Goal: Find contact information: Find contact information

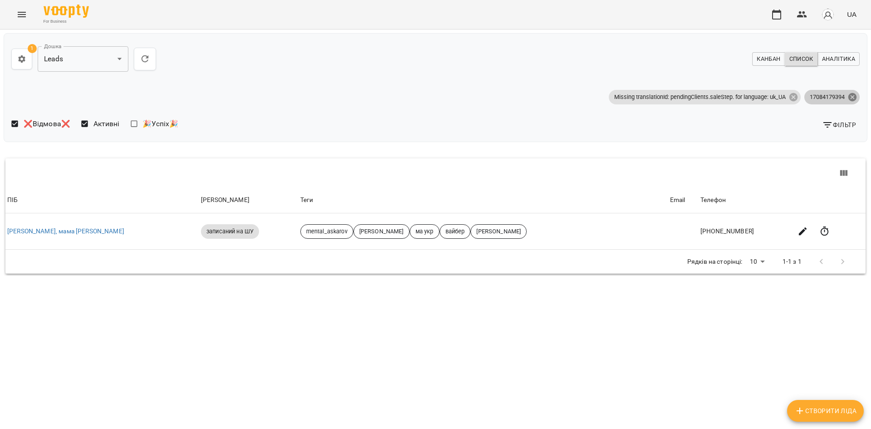
click at [853, 94] on icon at bounding box center [852, 97] width 8 height 8
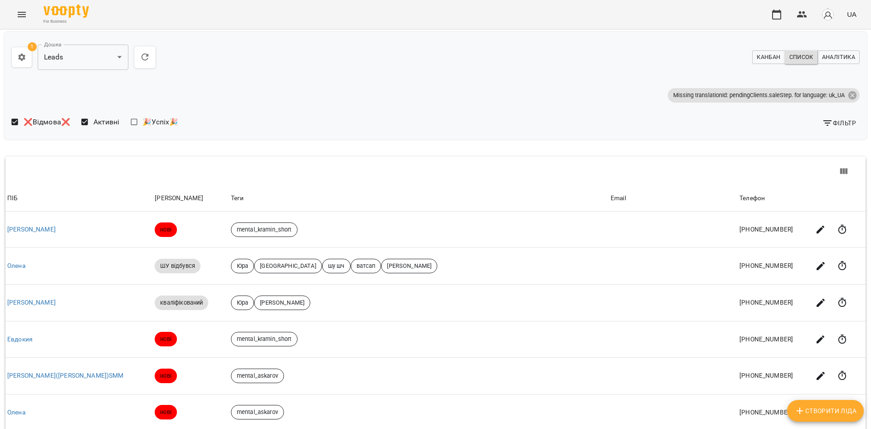
scroll to position [243, 0]
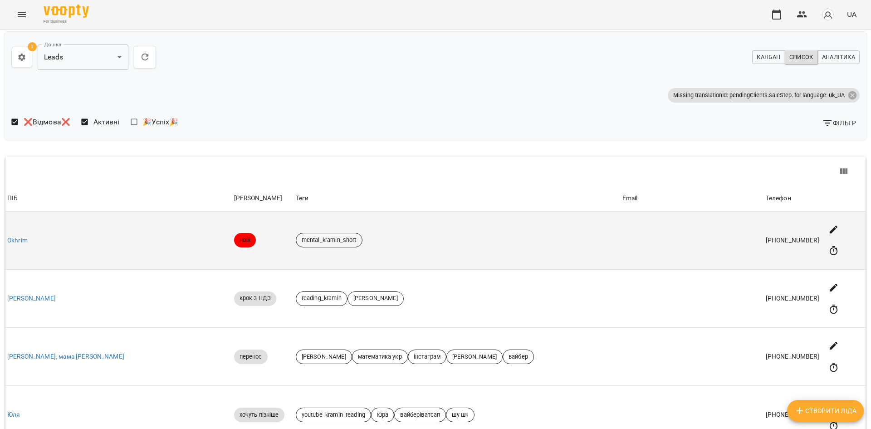
scroll to position [61, 0]
drag, startPoint x: 24, startPoint y: 165, endPoint x: 21, endPoint y: 169, distance: 5.2
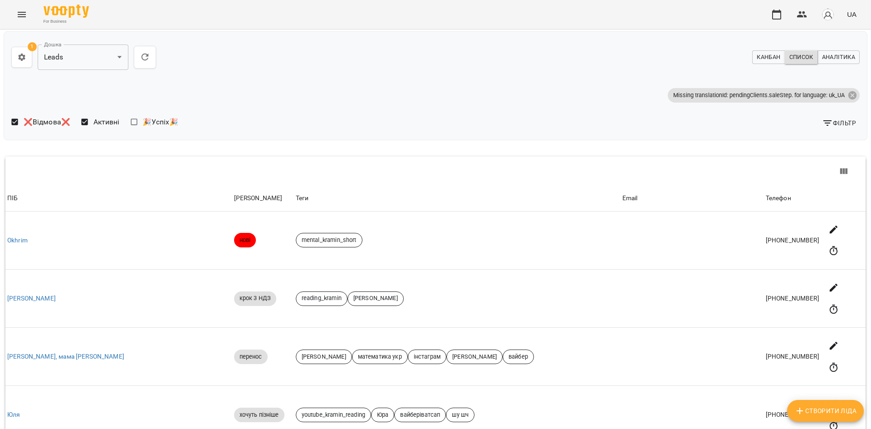
click at [838, 110] on div "❌Відмова❌ Активні 🎉Успіх🎉 Фільтр" at bounding box center [436, 123] width 856 height 27
click at [839, 117] on span "Фільтр" at bounding box center [839, 122] width 34 height 11
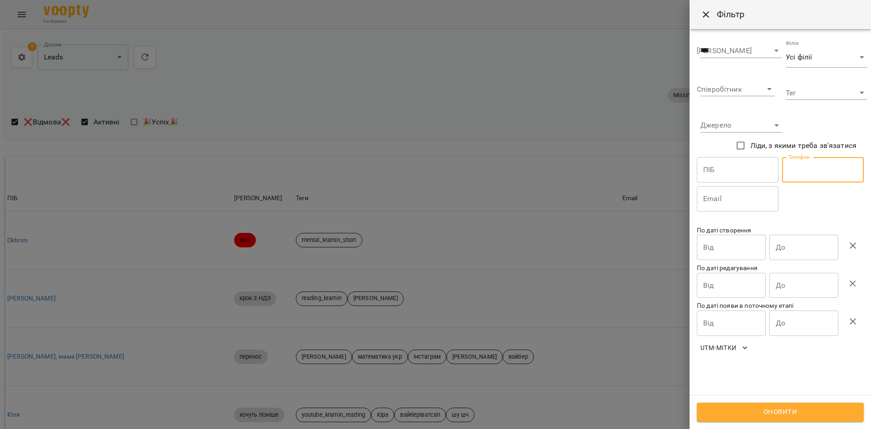
click at [818, 158] on input "text" at bounding box center [823, 169] width 82 height 25
paste input "**********"
type input "**********"
drag, startPoint x: 788, startPoint y: 408, endPoint x: 776, endPoint y: 406, distance: 11.6
click at [788, 409] on span "Оновити" at bounding box center [780, 412] width 147 height 12
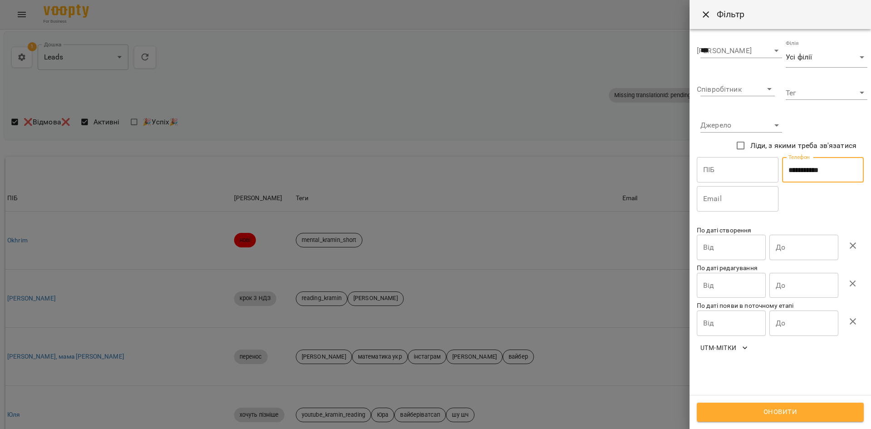
scroll to position [0, 0]
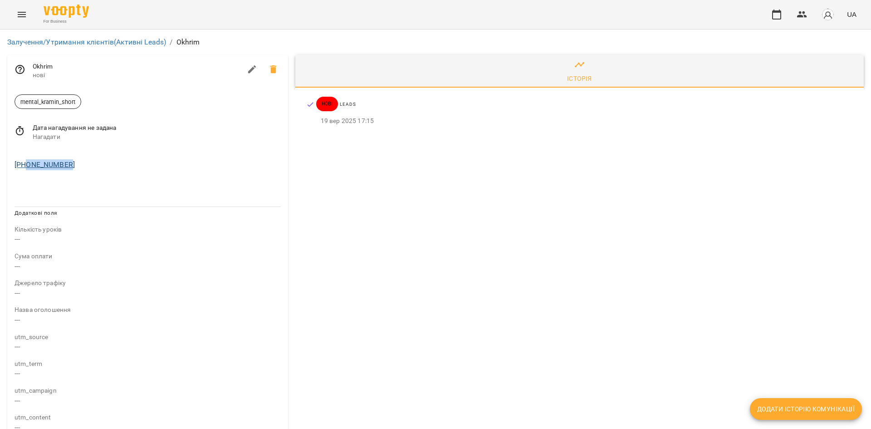
drag, startPoint x: 82, startPoint y: 164, endPoint x: 26, endPoint y: 164, distance: 55.3
click at [26, 164] on div "[PHONE_NUMBER]" at bounding box center [148, 164] width 270 height 15
copy link "0964617933"
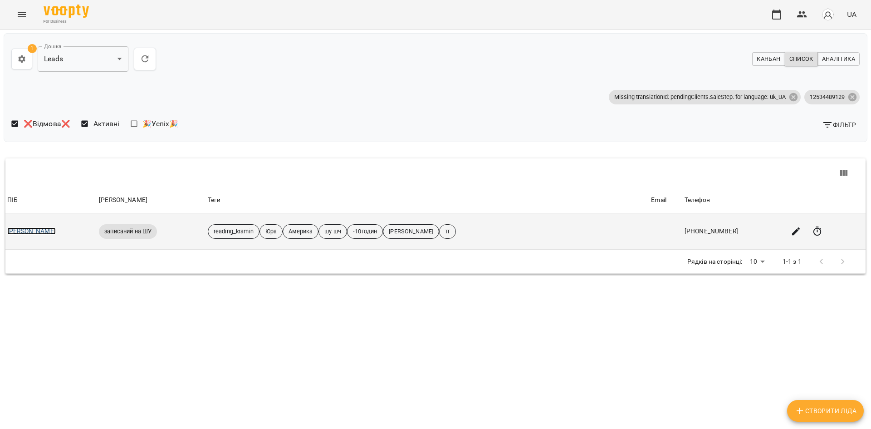
click at [13, 233] on link "[PERSON_NAME]" at bounding box center [31, 230] width 49 height 7
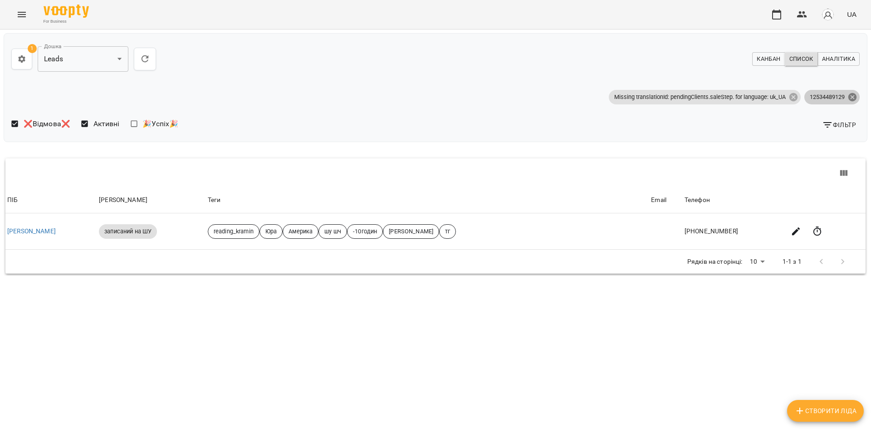
click at [850, 100] on icon at bounding box center [852, 97] width 8 height 8
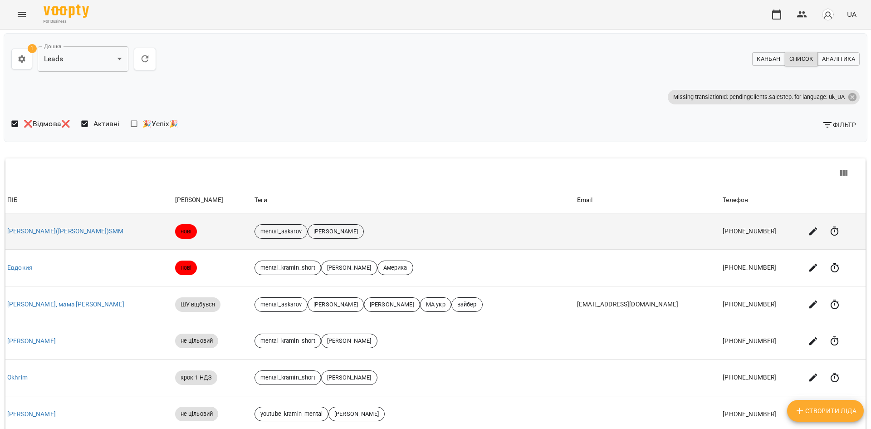
drag, startPoint x: 845, startPoint y: 123, endPoint x: 750, endPoint y: 234, distance: 145.4
click at [762, 207] on div "**********" at bounding box center [435, 346] width 875 height 637
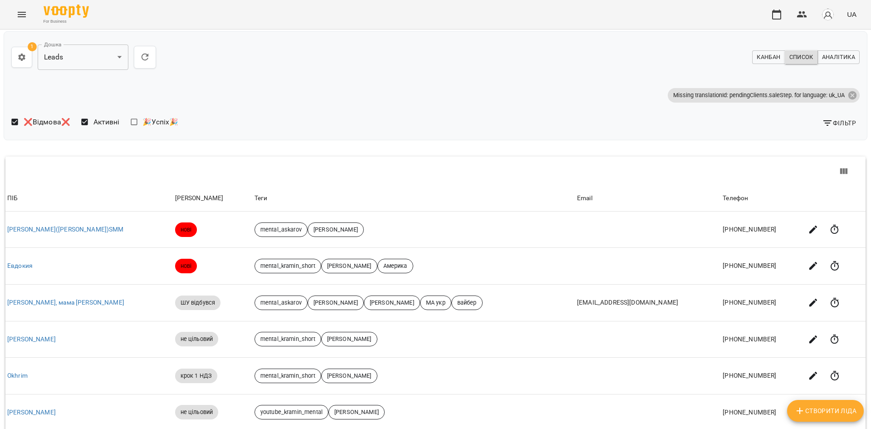
scroll to position [243, 0]
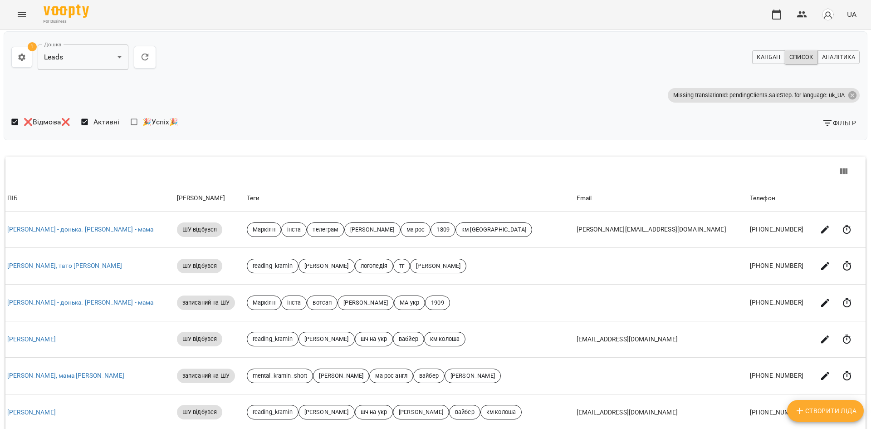
scroll to position [227, 0]
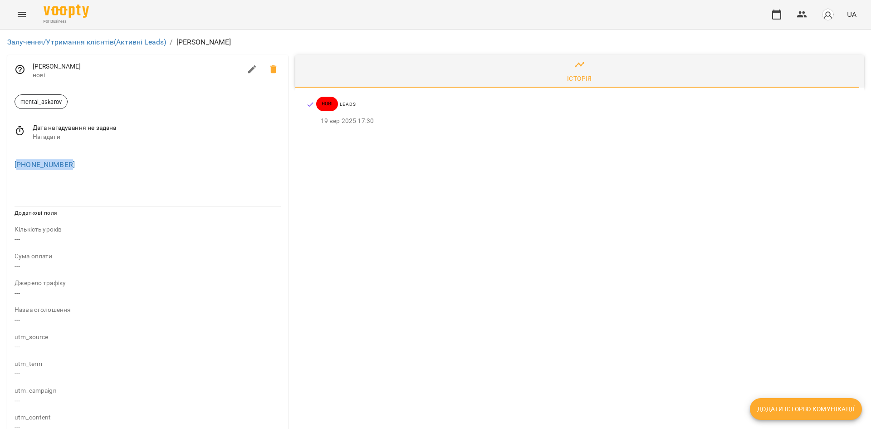
drag, startPoint x: 62, startPoint y: 166, endPoint x: 20, endPoint y: 172, distance: 42.6
click at [20, 172] on div "[PHONE_NUMBER]" at bounding box center [148, 164] width 270 height 15
copy link "905364146305"
